Goal: Information Seeking & Learning: Learn about a topic

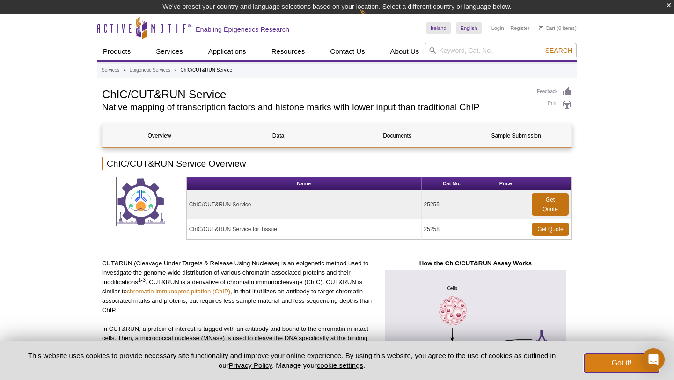
click at [611, 357] on button "Got it!" at bounding box center [621, 363] width 75 height 19
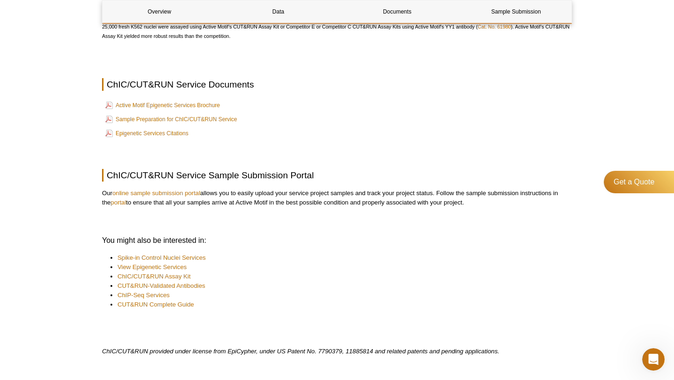
scroll to position [1205, 0]
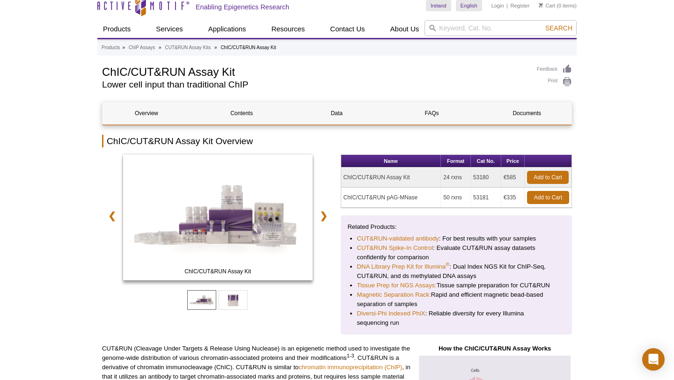
scroll to position [34, 0]
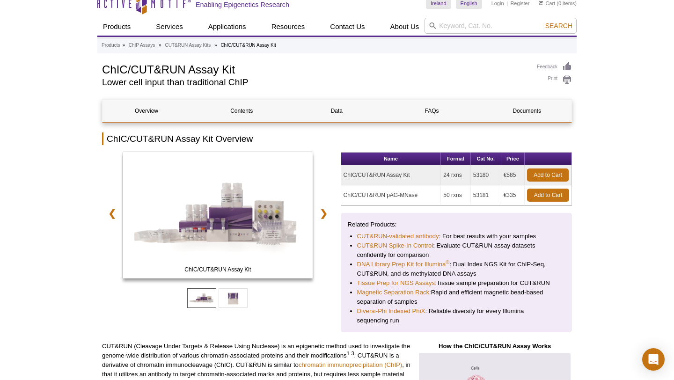
drag, startPoint x: 416, startPoint y: 198, endPoint x: 361, endPoint y: 197, distance: 55.3
click at [361, 197] on td "ChIC/CUT&RUN pAG-MNase" at bounding box center [391, 195] width 100 height 20
click at [382, 197] on td "ChIC/CUT&RUN pAG-MNase" at bounding box center [391, 195] width 100 height 20
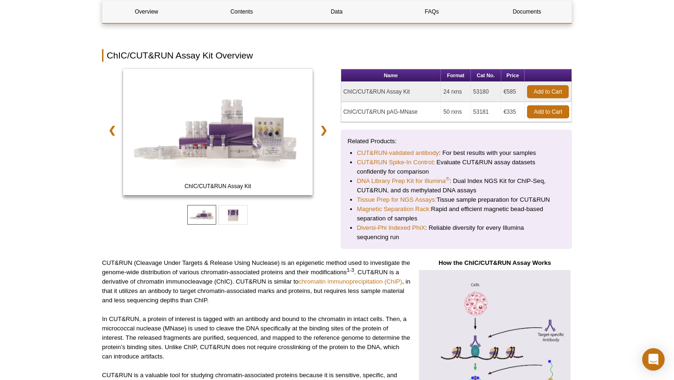
scroll to position [118, 0]
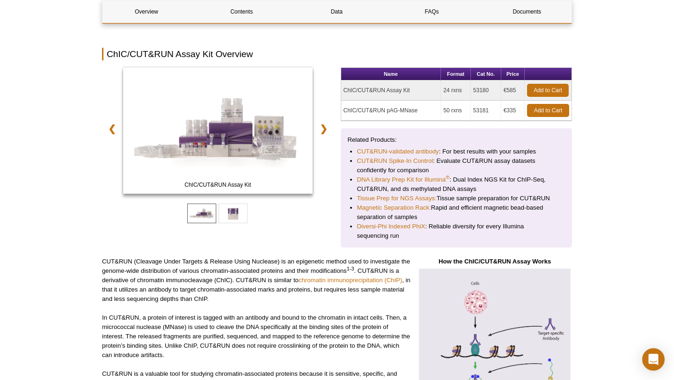
drag, startPoint x: 423, startPoint y: 110, endPoint x: 345, endPoint y: 110, distance: 78.2
click at [345, 110] on td "ChIC/CUT&RUN pAG-MNase" at bounding box center [391, 111] width 100 height 20
